Goal: Transaction & Acquisition: Purchase product/service

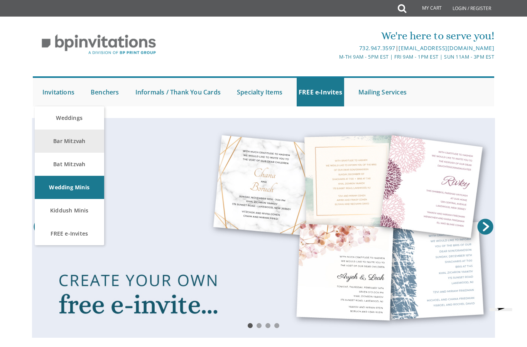
click at [73, 140] on link "Bar Mitzvah" at bounding box center [69, 141] width 69 height 23
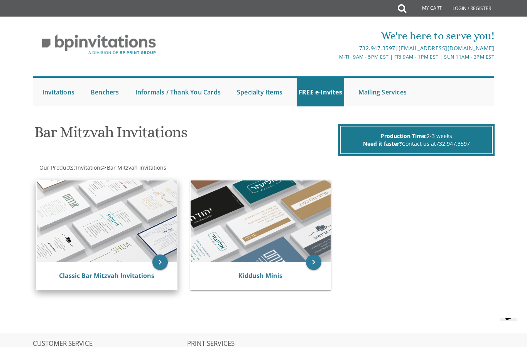
click at [110, 221] on img at bounding box center [107, 222] width 140 height 82
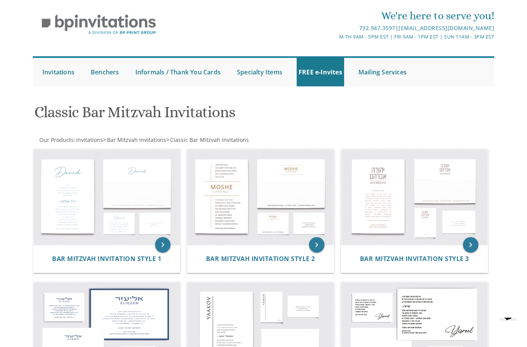
scroll to position [58, 0]
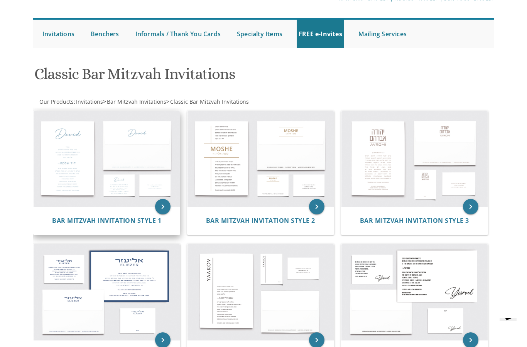
click at [94, 168] on img at bounding box center [107, 159] width 146 height 96
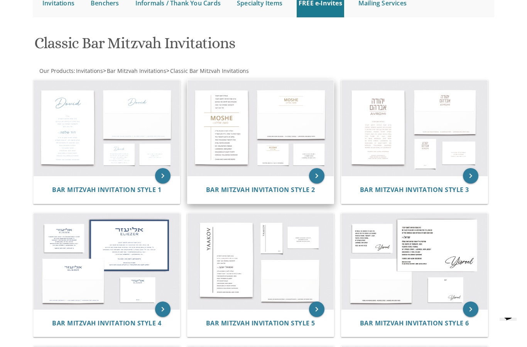
click at [277, 145] on img at bounding box center [261, 128] width 146 height 96
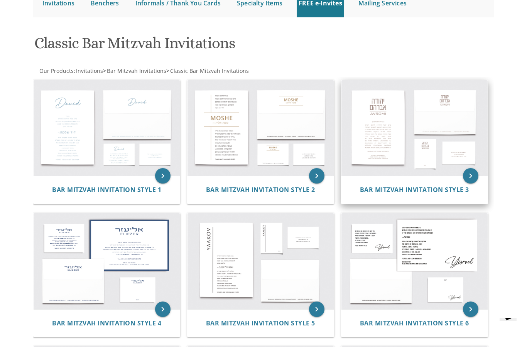
click at [388, 145] on img at bounding box center [415, 128] width 146 height 96
click at [381, 142] on img at bounding box center [415, 128] width 146 height 96
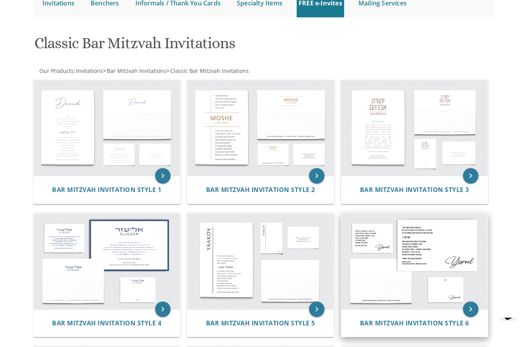
click at [412, 261] on img at bounding box center [415, 261] width 146 height 96
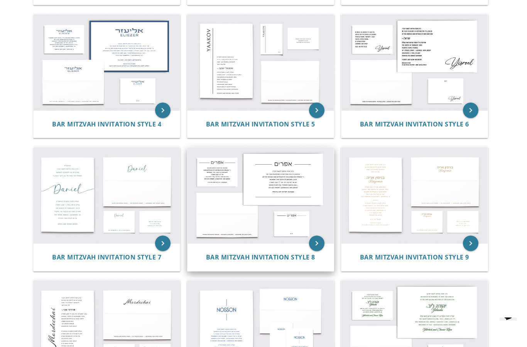
scroll to position [288, 0]
click at [252, 199] on img at bounding box center [261, 195] width 146 height 96
click at [240, 186] on img at bounding box center [261, 195] width 146 height 96
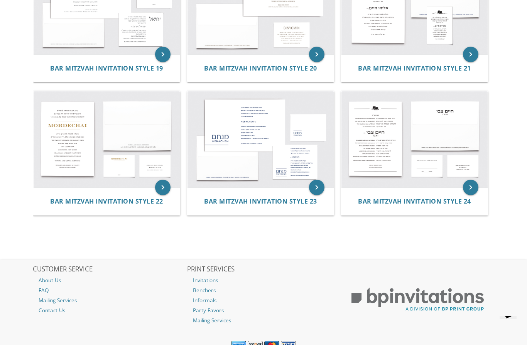
scroll to position [1039, 0]
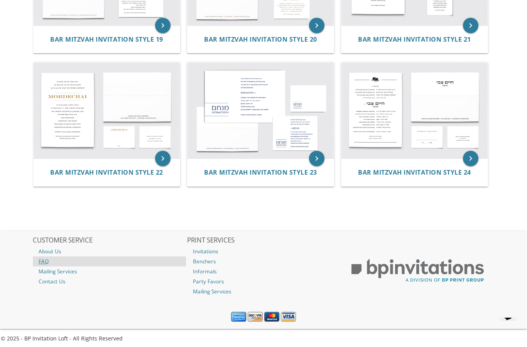
click at [38, 260] on link "FAQ" at bounding box center [109, 262] width 153 height 10
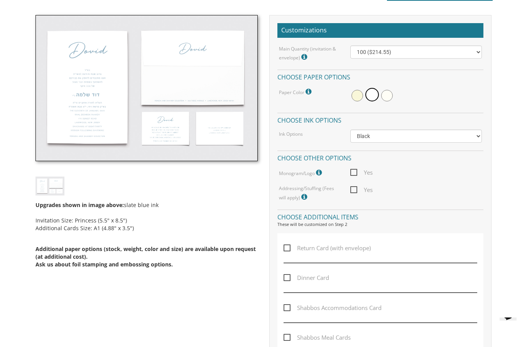
scroll to position [216, 0]
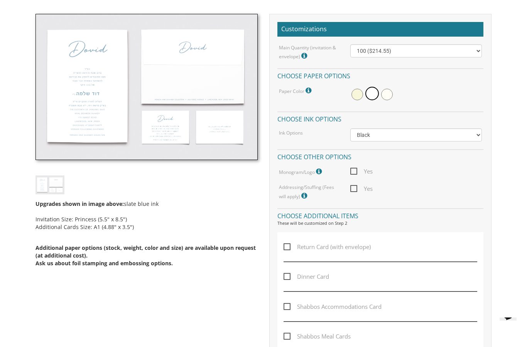
click at [96, 93] on img at bounding box center [147, 87] width 222 height 146
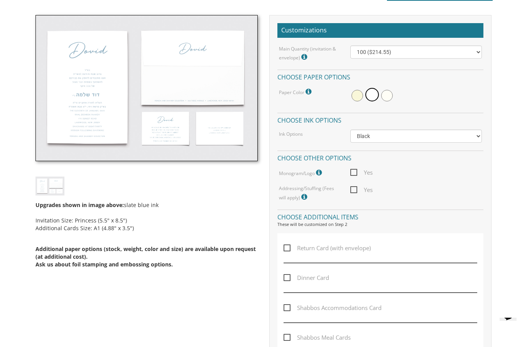
scroll to position [0, 0]
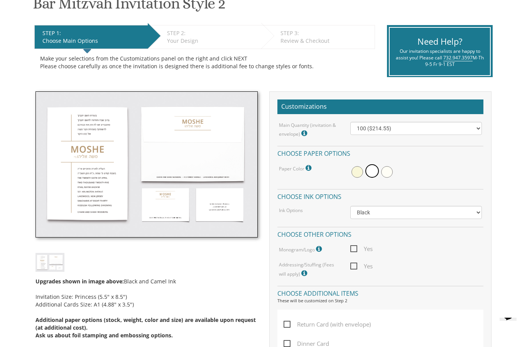
scroll to position [142, 0]
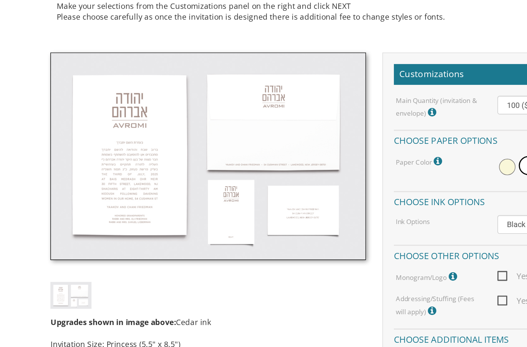
scroll to position [94, 0]
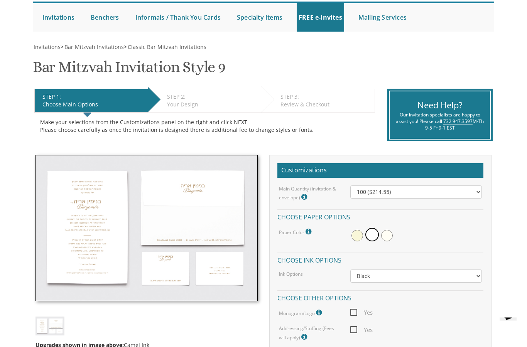
scroll to position [74, 0]
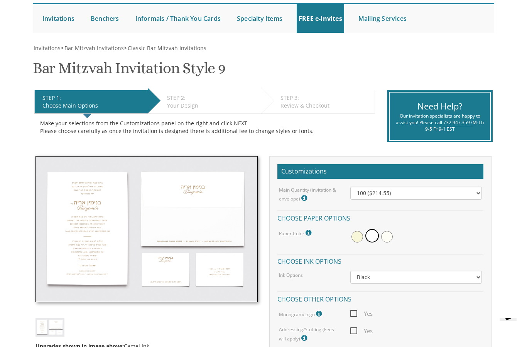
click at [77, 223] on img at bounding box center [147, 229] width 222 height 146
click at [102, 236] on img at bounding box center [147, 229] width 222 height 146
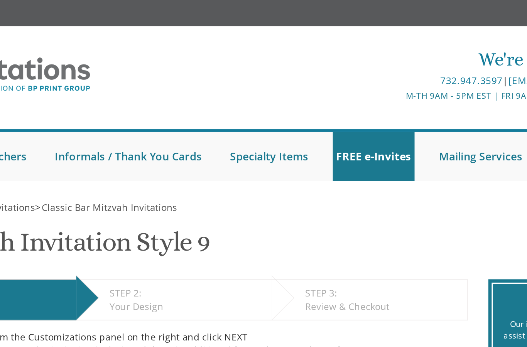
scroll to position [0, 0]
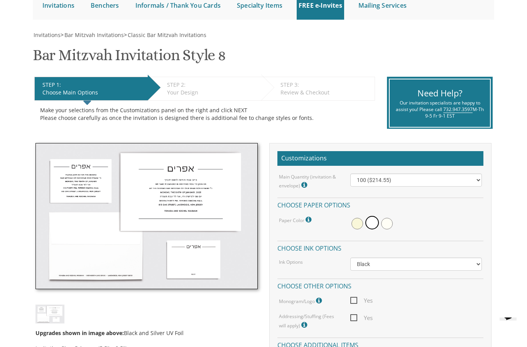
scroll to position [87, 0]
click at [476, 178] on select "100 ($214.55) 200 ($254.60) 300 ($294.25) 400 ($333.55) 500 ($373.90) 600 ($413…" at bounding box center [416, 180] width 132 height 13
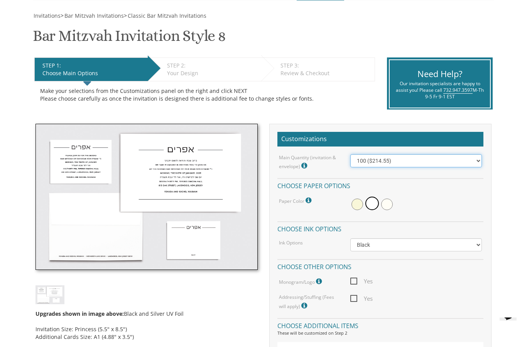
scroll to position [103, 0]
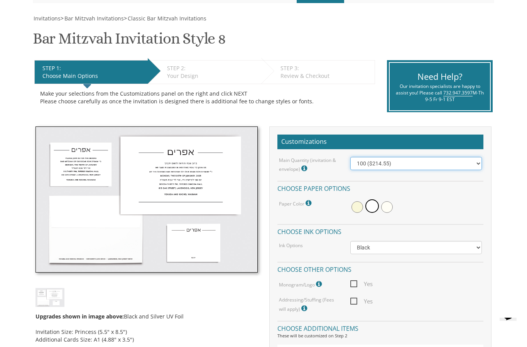
click at [458, 168] on select "100 ($214.55) 200 ($254.60) 300 ($294.25) 400 ($333.55) 500 ($373.90) 600 ($413…" at bounding box center [416, 163] width 132 height 13
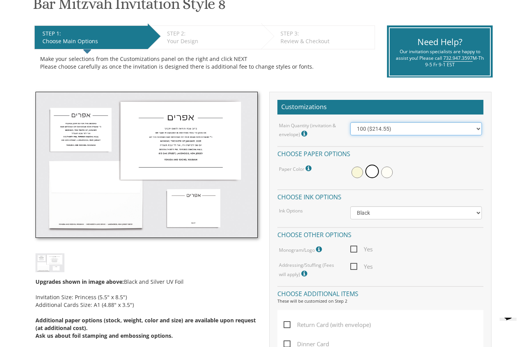
scroll to position [130, 0]
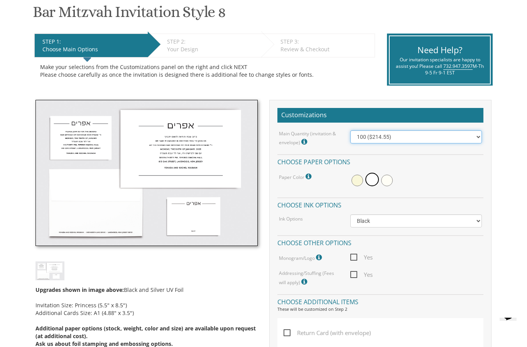
click at [468, 132] on select "100 ($214.55) 200 ($254.60) 300 ($294.25) 400 ($333.55) 500 ($373.90) 600 ($413…" at bounding box center [416, 136] width 132 height 13
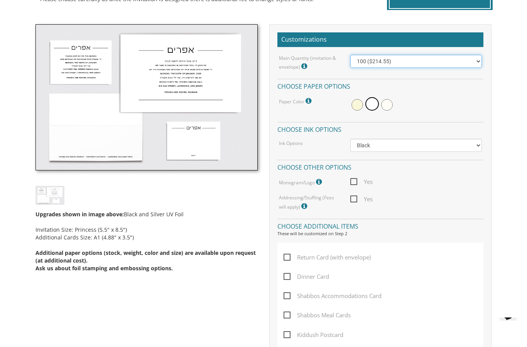
scroll to position [206, 0]
click at [293, 266] on label "Return Card (with envelope)" at bounding box center [329, 262] width 91 height 19
click at [289, 259] on input "Return Card (with envelope)" at bounding box center [286, 256] width 5 height 5
click at [289, 269] on label "Return Card (with envelope)" at bounding box center [329, 262] width 91 height 19
click at [289, 259] on input "Return Card (with envelope)" at bounding box center [286, 256] width 5 height 5
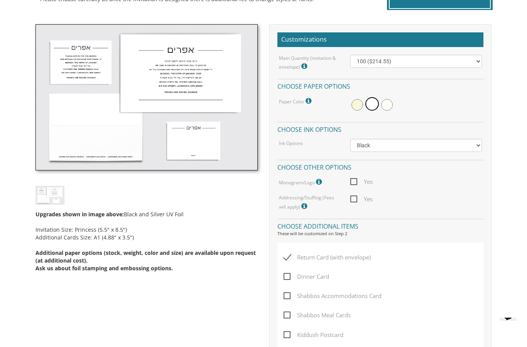
checkbox input "false"
click at [289, 273] on span "Dinner Card" at bounding box center [307, 277] width 46 height 10
click at [289, 274] on input "Dinner Card" at bounding box center [286, 276] width 5 height 5
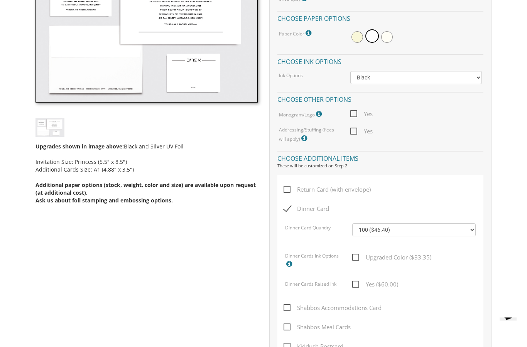
scroll to position [274, 0]
click at [288, 209] on span "Dinner Card" at bounding box center [307, 209] width 46 height 10
click at [288, 209] on input "Dinner Card" at bounding box center [286, 208] width 5 height 5
checkbox input "false"
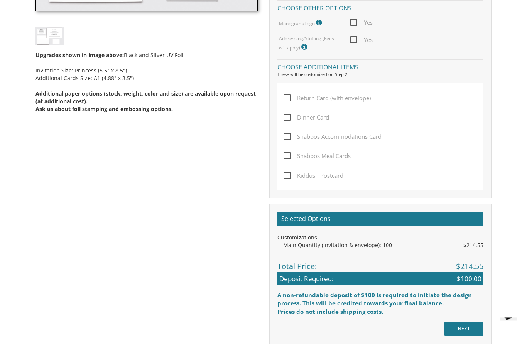
scroll to position [367, 0]
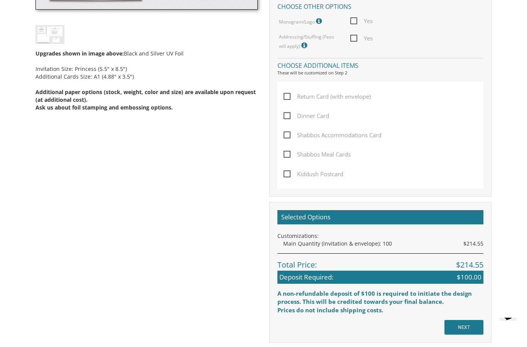
click at [289, 171] on span "Kiddush Postcard" at bounding box center [314, 174] width 60 height 10
click at [289, 171] on input "Kiddush Postcard" at bounding box center [286, 173] width 5 height 5
checkbox input "true"
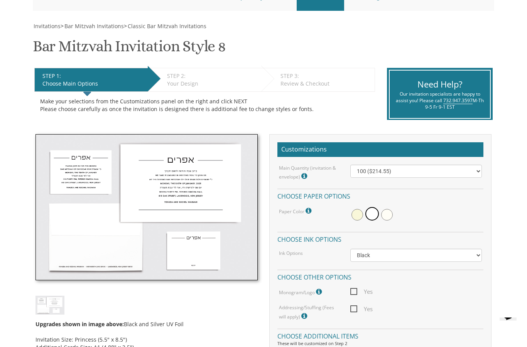
scroll to position [0, 0]
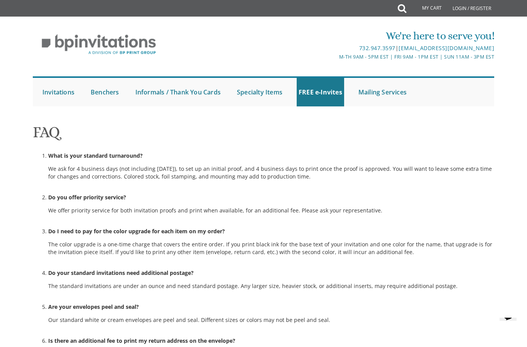
click at [403, 5] on icon at bounding box center [402, 8] width 8 height 15
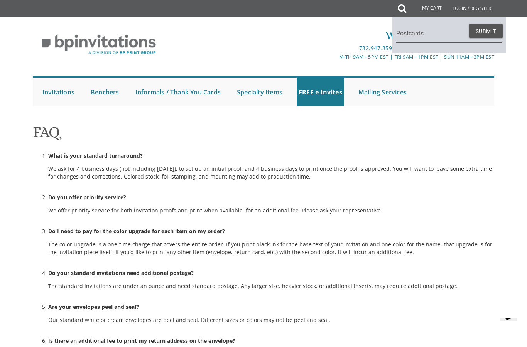
type input "Postcards"
click at [490, 28] on button "Submit" at bounding box center [486, 31] width 34 height 14
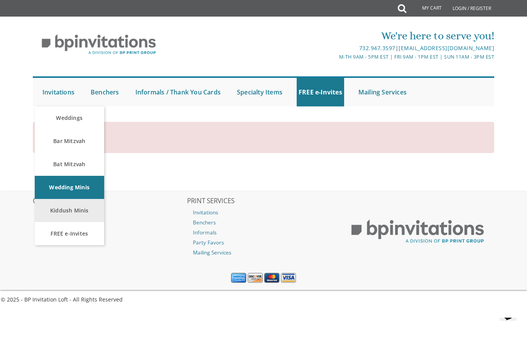
click at [87, 210] on link "Kiddush Minis" at bounding box center [69, 210] width 69 height 23
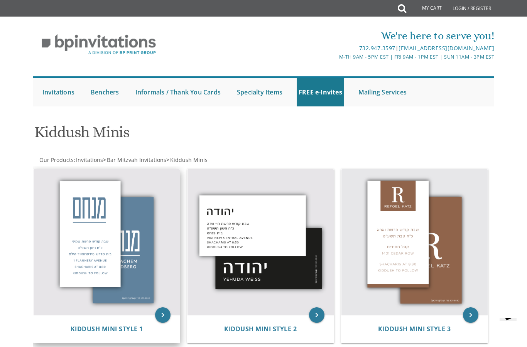
click at [114, 273] on img at bounding box center [107, 242] width 146 height 146
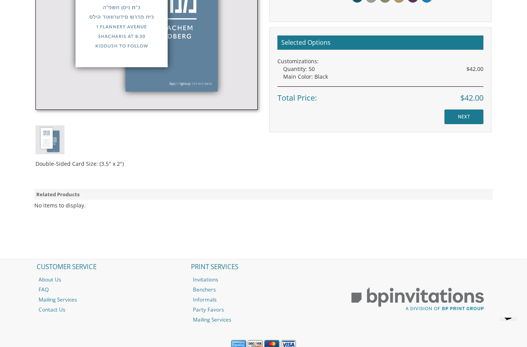
scroll to position [342, 0]
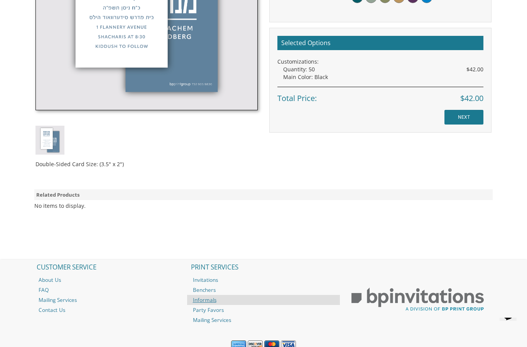
click at [202, 300] on link "Informals" at bounding box center [263, 300] width 153 height 10
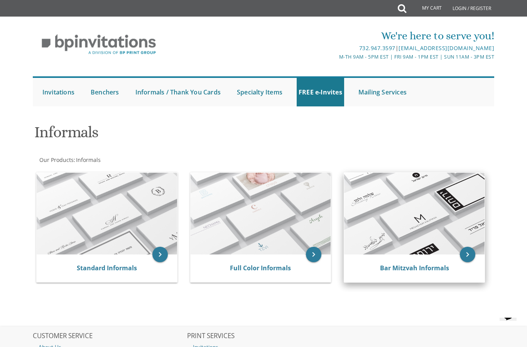
click at [437, 195] on img at bounding box center [414, 214] width 140 height 82
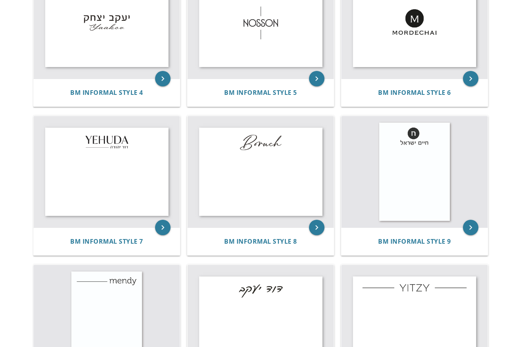
scroll to position [395, 0]
